Goal: Find specific page/section: Find specific page/section

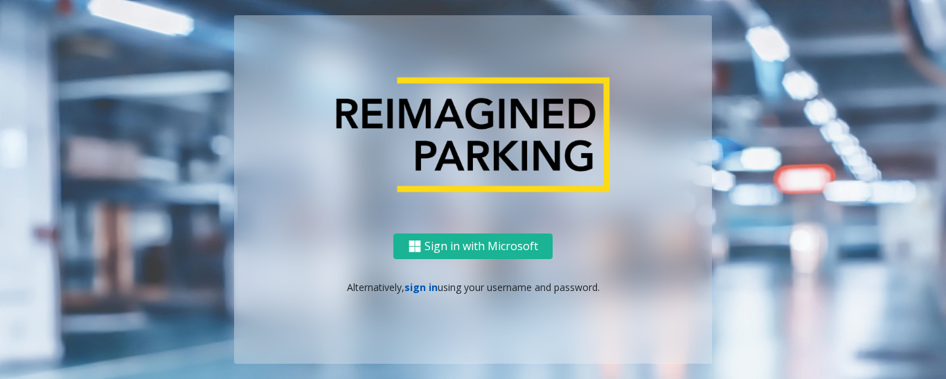
click at [420, 289] on link "sign in" at bounding box center [420, 286] width 33 height 13
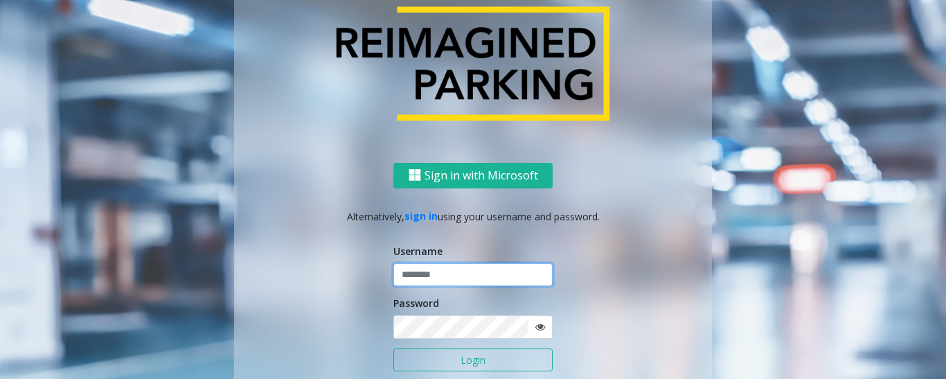
type input "*********"
click at [450, 365] on button "Login" at bounding box center [472, 360] width 159 height 24
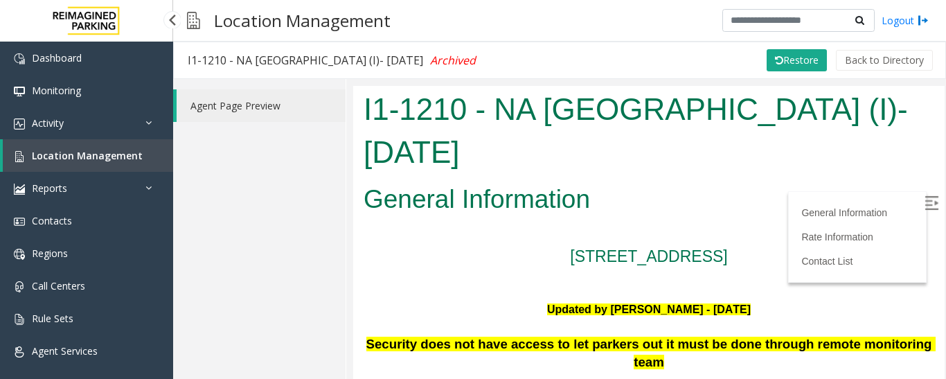
click at [126, 157] on span "Location Management" at bounding box center [87, 155] width 111 height 13
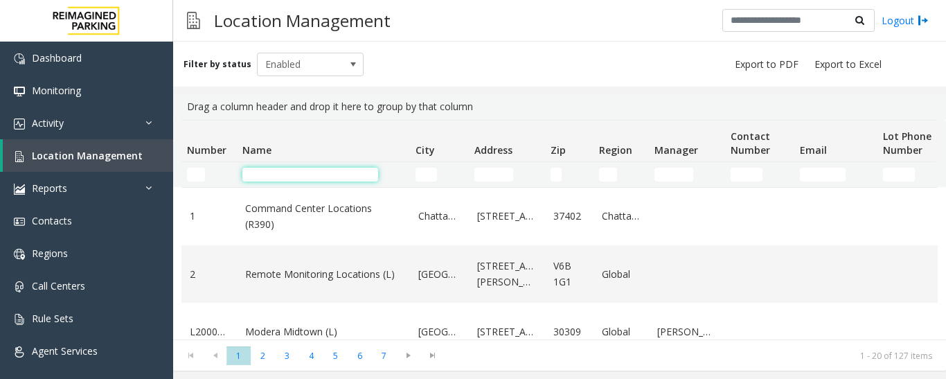
click at [276, 179] on input "Name Filter" at bounding box center [310, 175] width 136 height 14
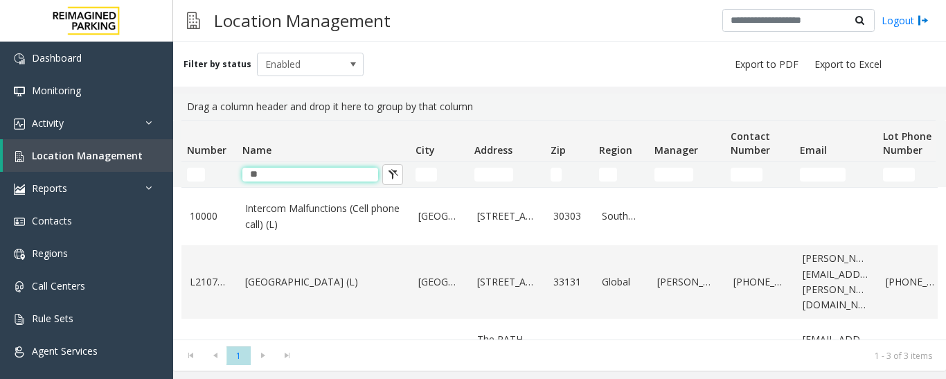
type input "*"
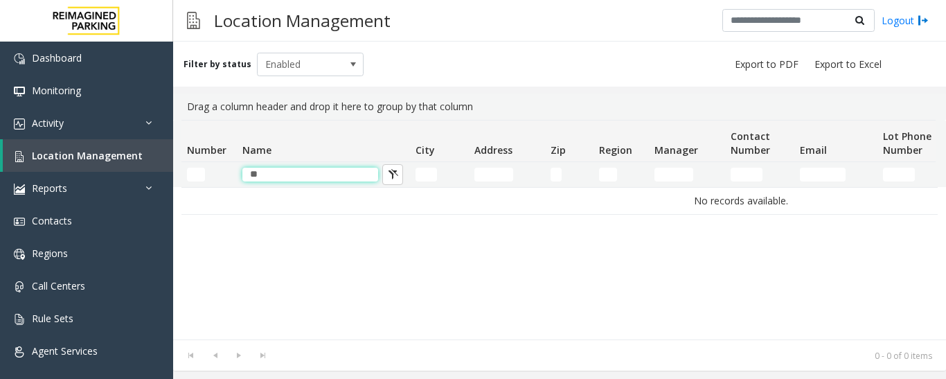
type input "*"
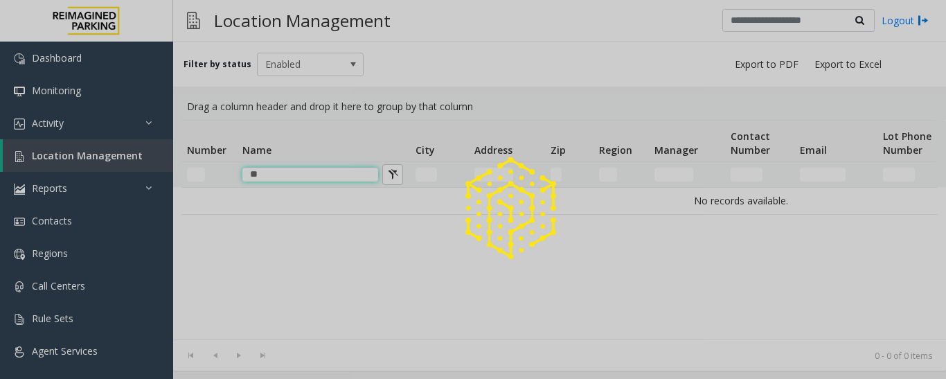
type input "*"
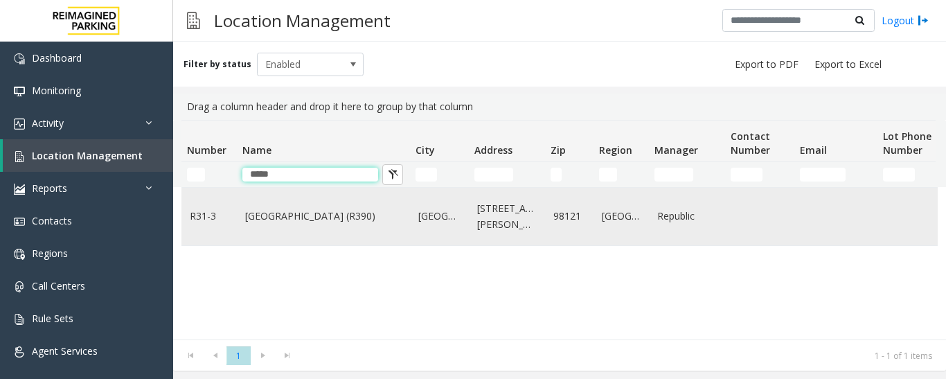
type input "****"
click at [302, 218] on link "[GEOGRAPHIC_DATA] (R390)" at bounding box center [323, 215] width 156 height 15
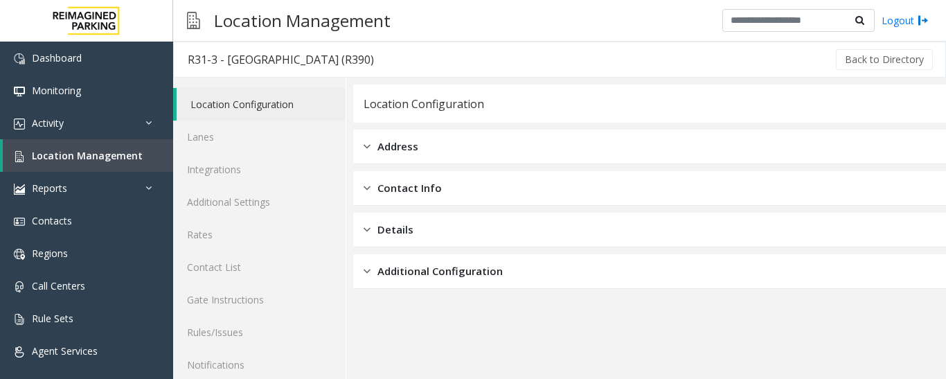
scroll to position [78, 0]
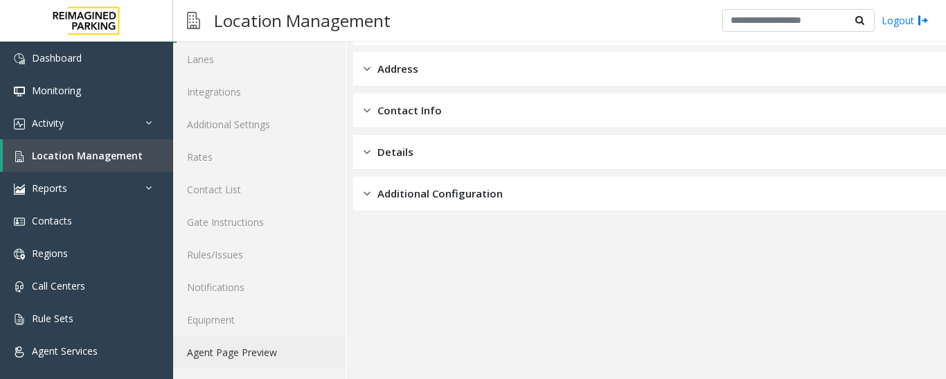
click at [241, 368] on link "Agent Page Preview" at bounding box center [259, 352] width 172 height 33
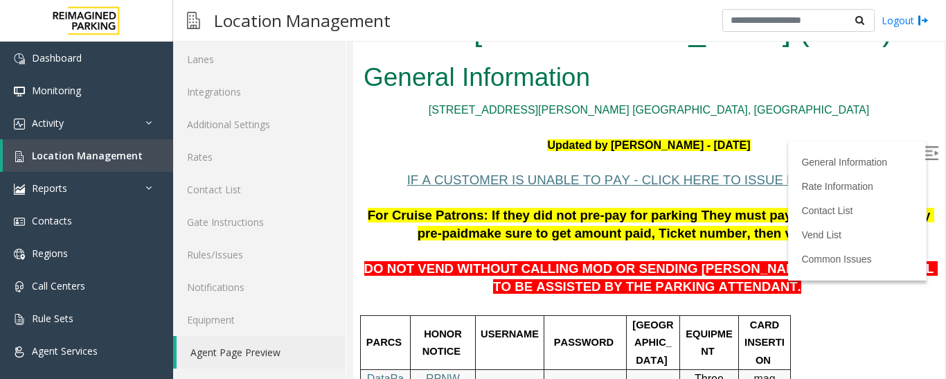
click at [924, 150] on img at bounding box center [931, 153] width 14 height 14
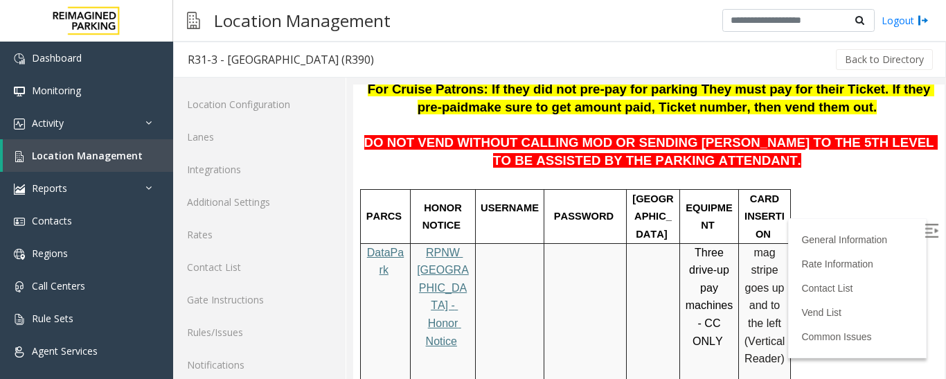
scroll to position [208, 0]
